Goal: Task Accomplishment & Management: Use online tool/utility

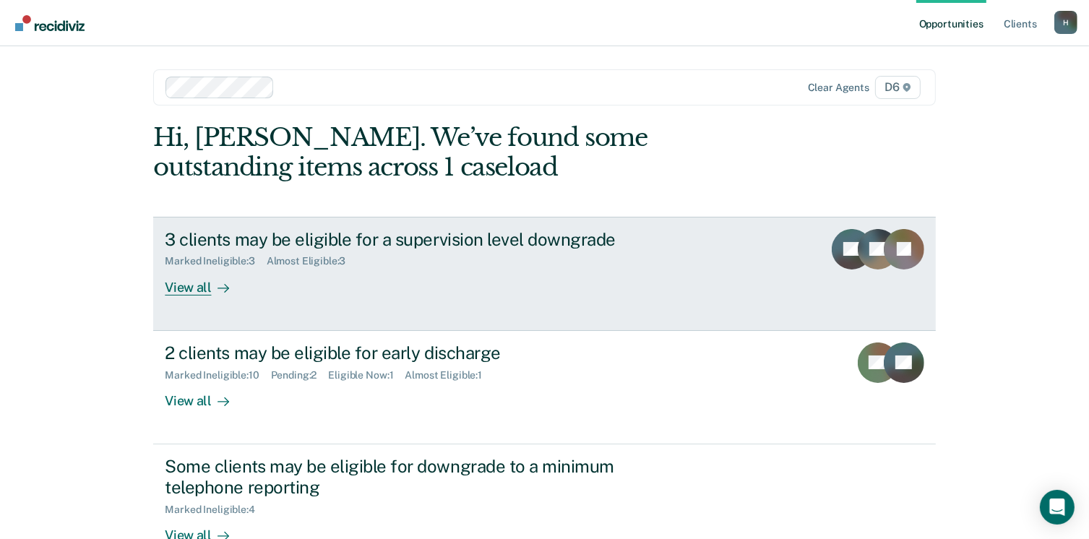
click at [197, 286] on div "View all" at bounding box center [205, 281] width 81 height 28
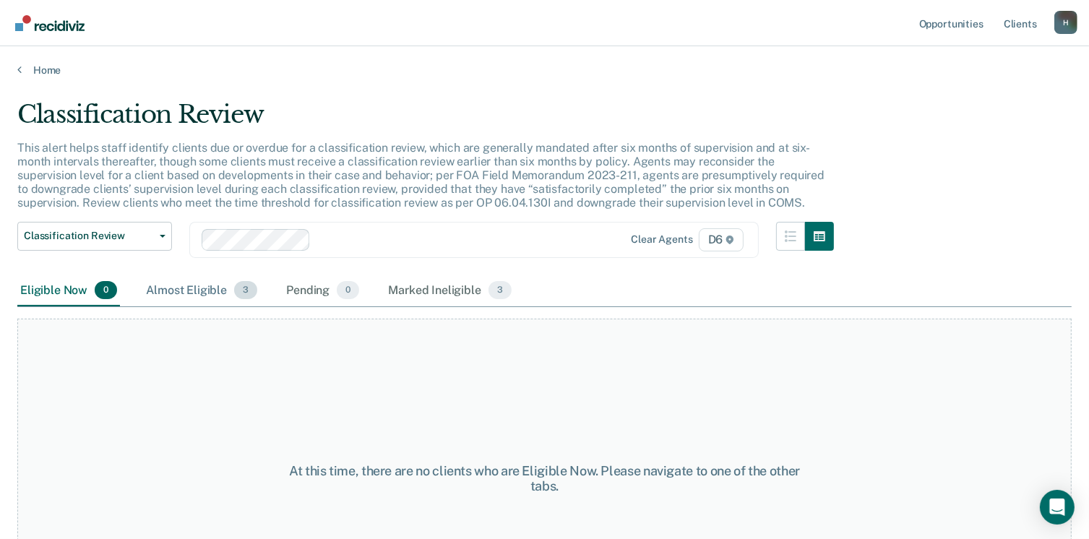
click at [215, 285] on div "Almost Eligible 3" at bounding box center [201, 291] width 117 height 32
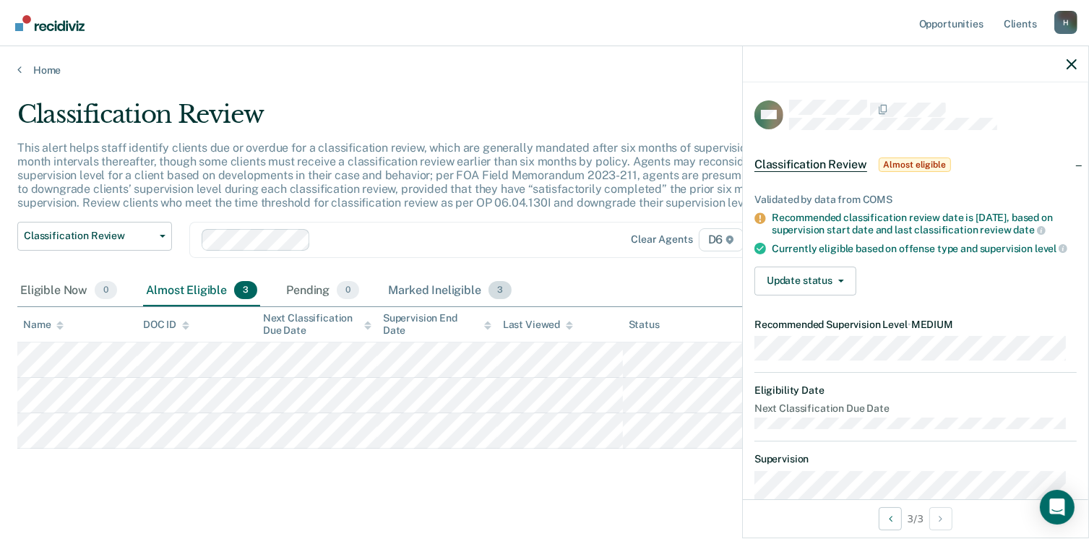
click at [399, 291] on div "Marked Ineligible 3" at bounding box center [449, 291] width 129 height 32
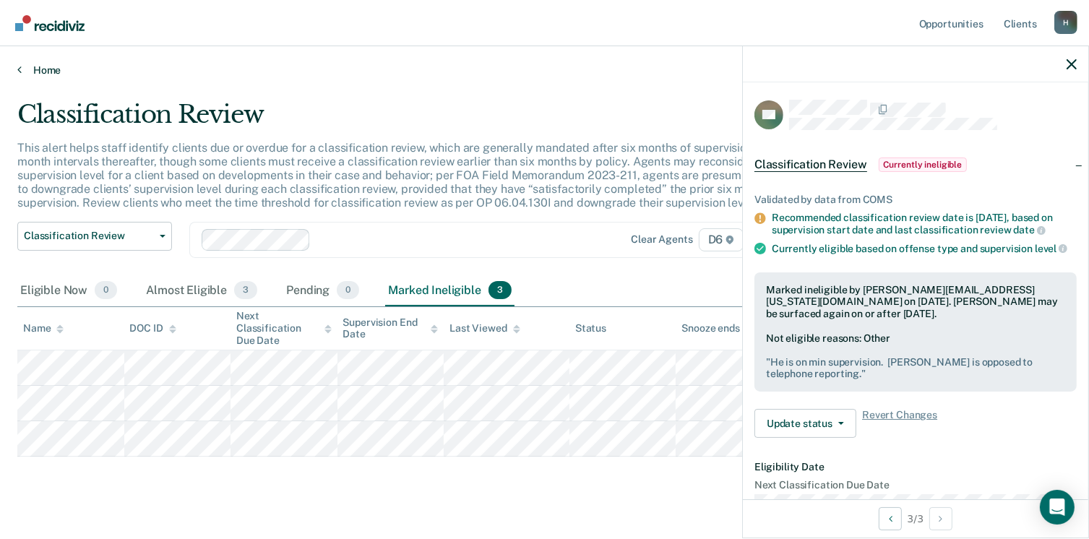
click at [50, 64] on link "Home" at bounding box center [544, 70] width 1055 height 13
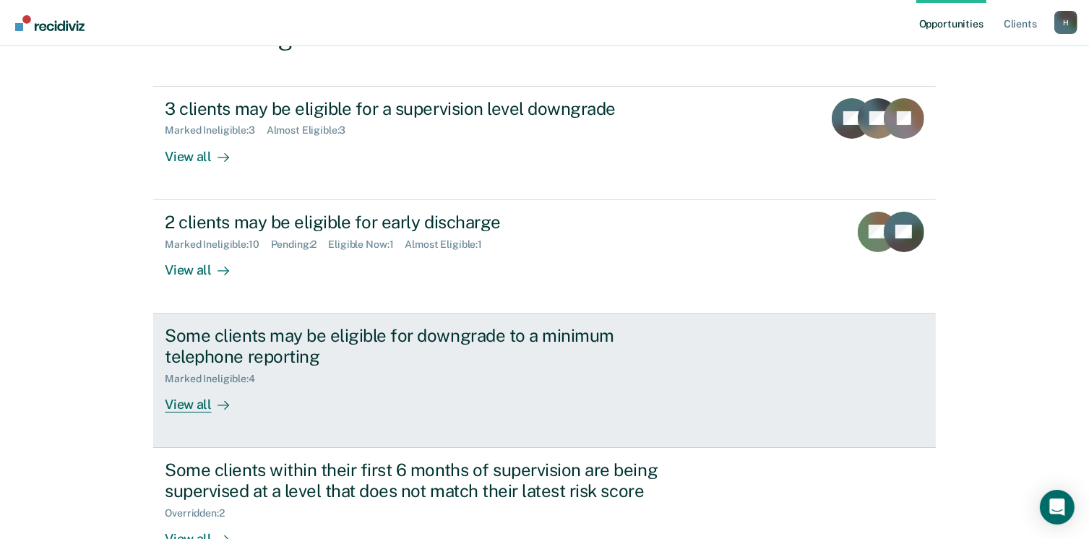
scroll to position [145, 0]
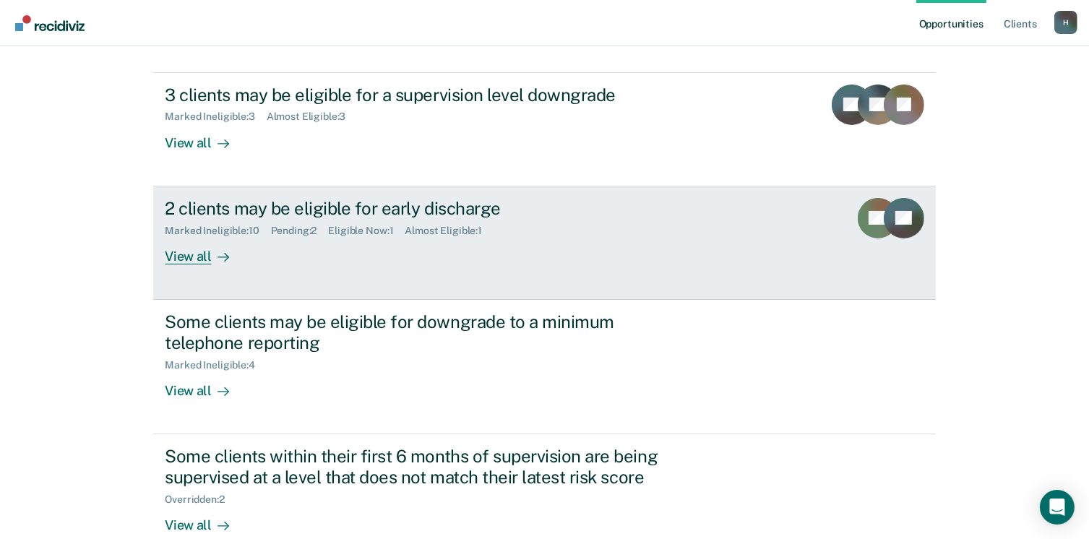
click at [183, 263] on div "View all" at bounding box center [205, 250] width 81 height 28
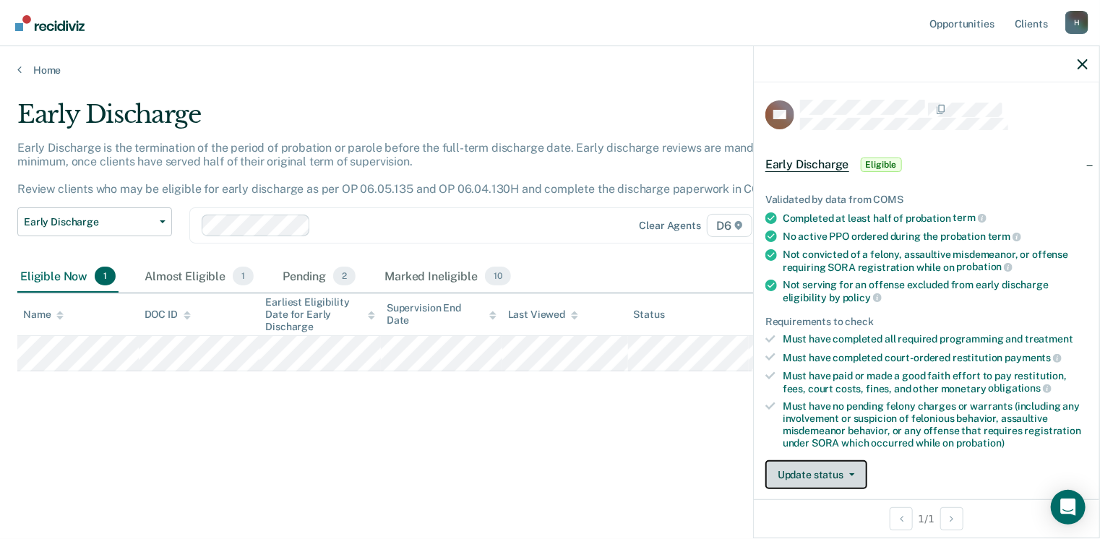
click at [858, 473] on button "Update status" at bounding box center [817, 475] width 102 height 29
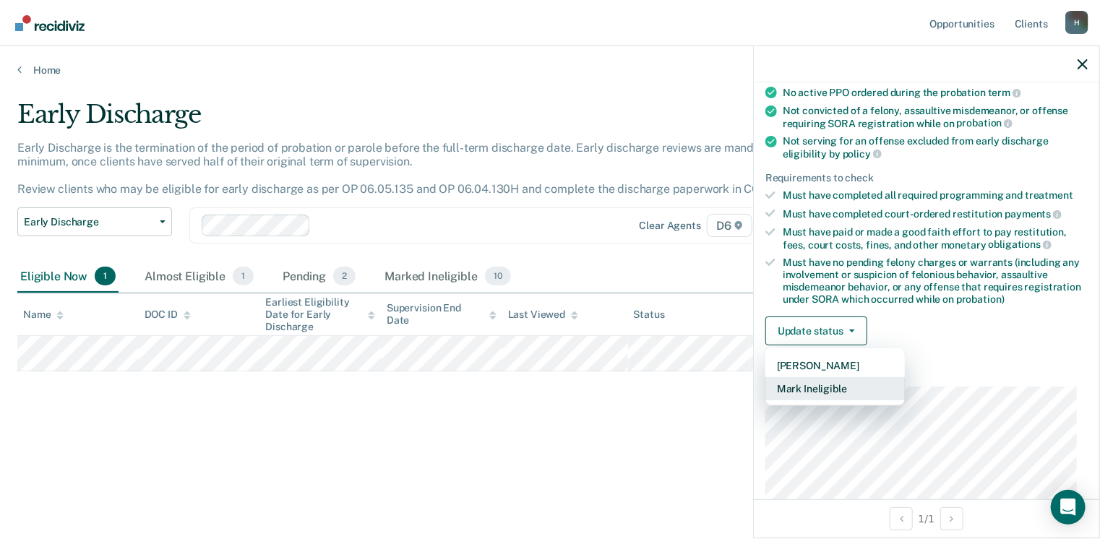
scroll to position [161, 0]
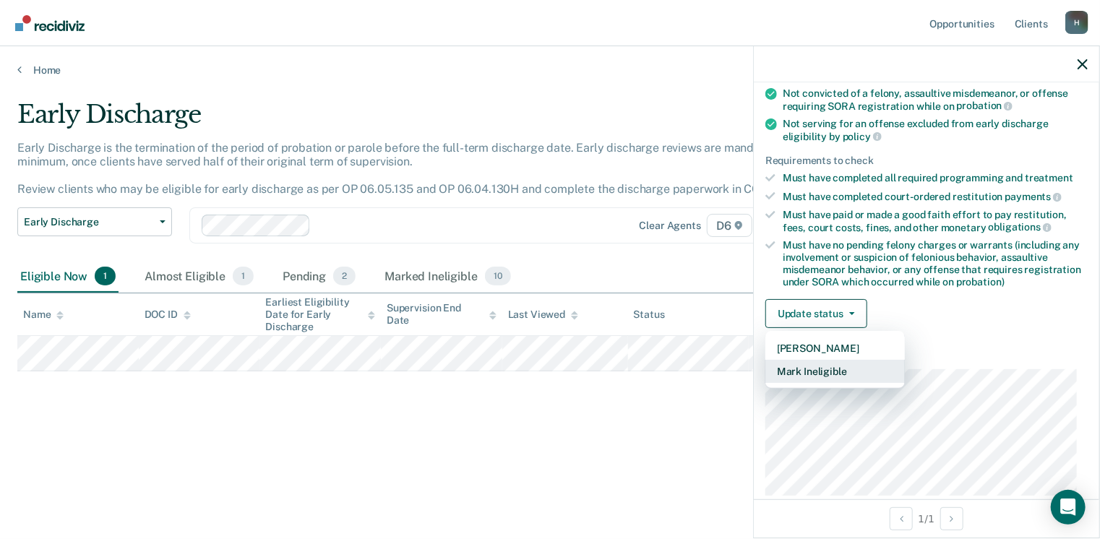
click at [847, 362] on button "Mark Ineligible" at bounding box center [836, 371] width 140 height 23
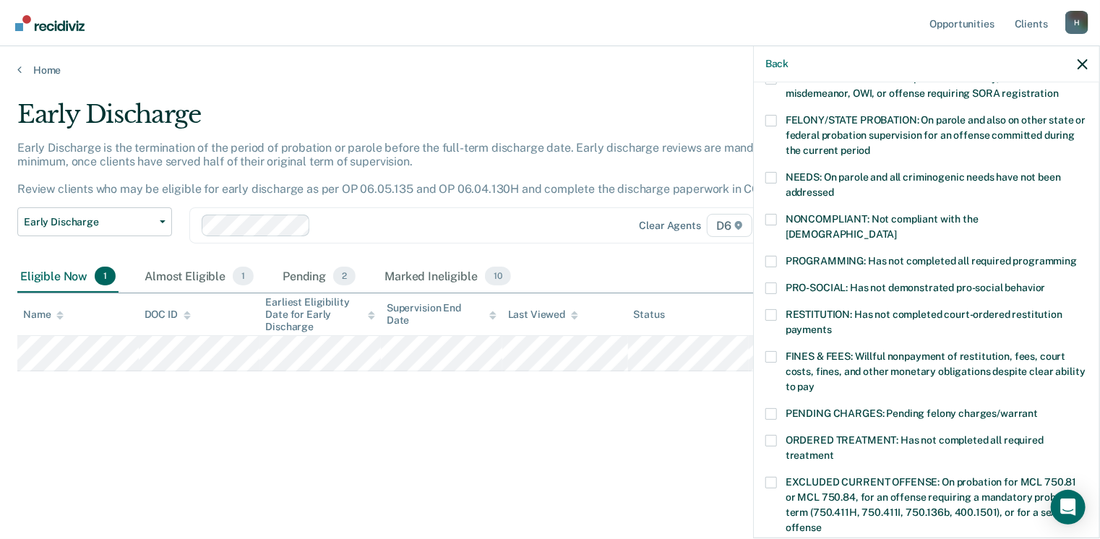
click at [773, 309] on span at bounding box center [772, 315] width 12 height 12
click at [832, 325] on input "RESTITUTION: Has not completed court-ordered restitution payments" at bounding box center [832, 325] width 0 height 0
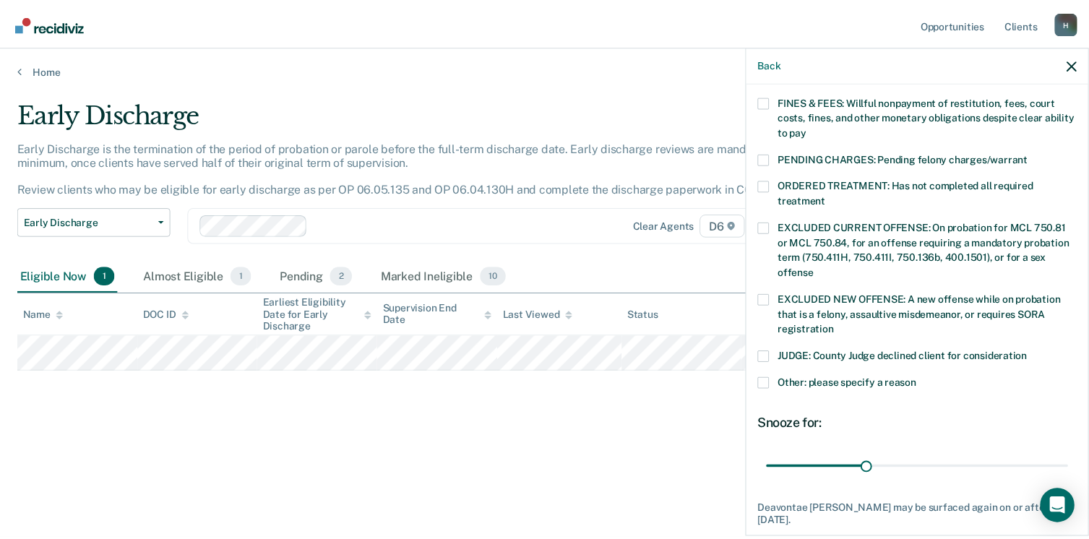
scroll to position [483, 0]
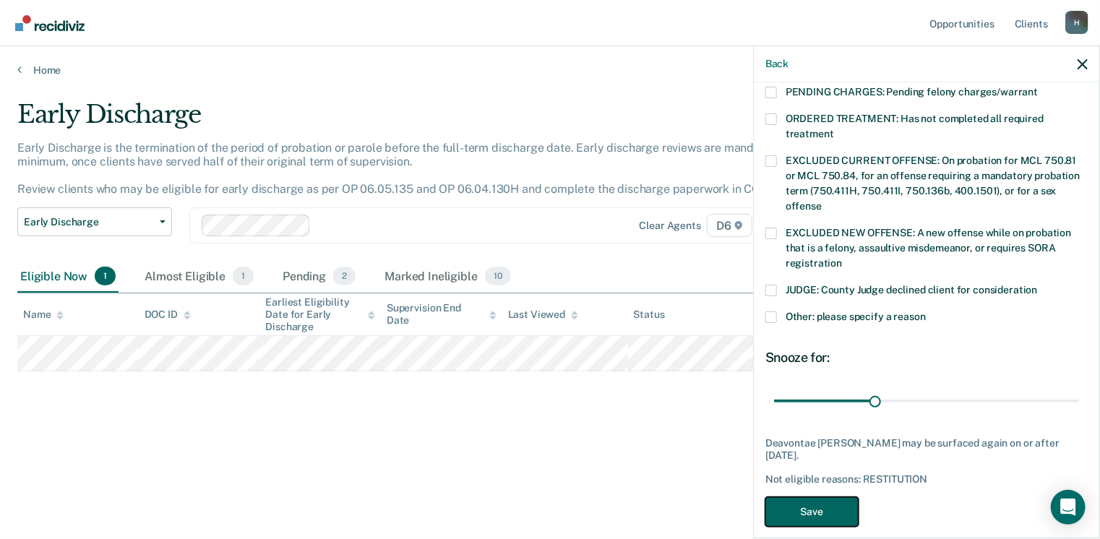
click at [826, 504] on button "Save" at bounding box center [812, 512] width 93 height 30
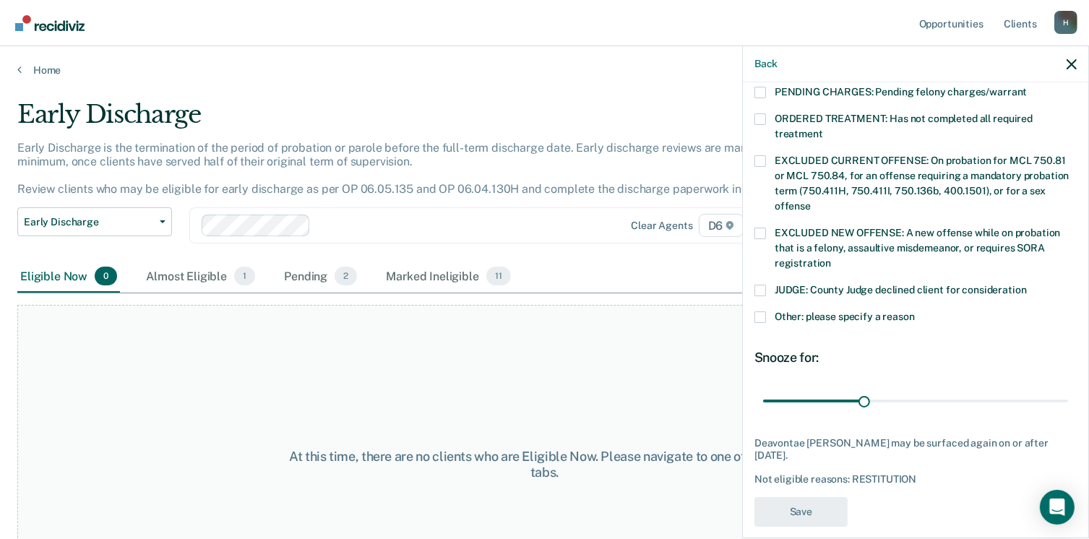
scroll to position [411, 0]
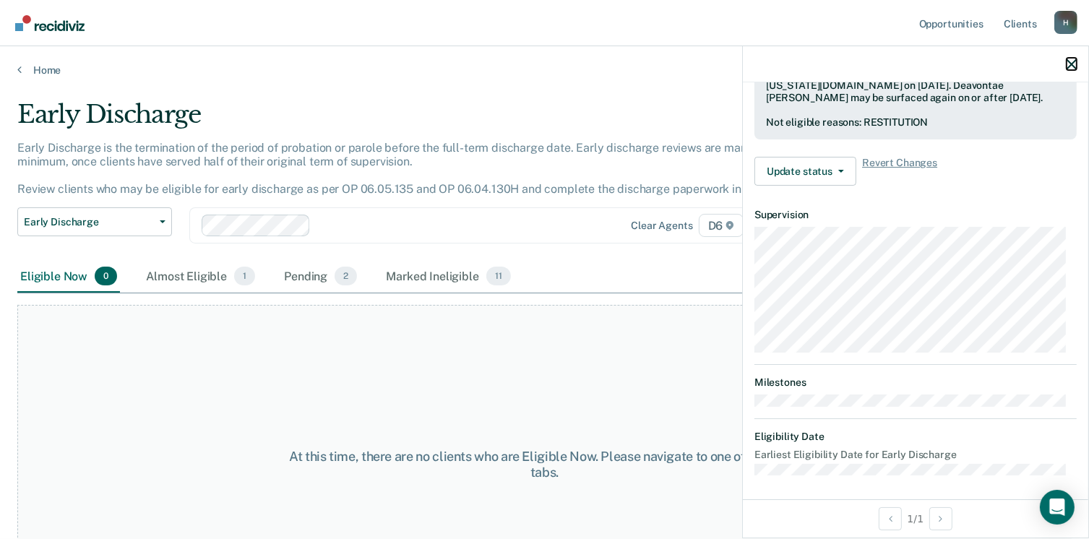
click at [1076, 66] on icon "button" at bounding box center [1072, 64] width 10 height 10
